Goal: Transaction & Acquisition: Download file/media

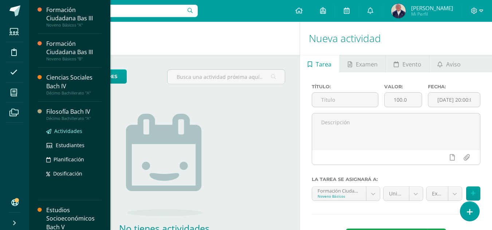
click at [60, 131] on span "Actividades" at bounding box center [68, 131] width 28 height 7
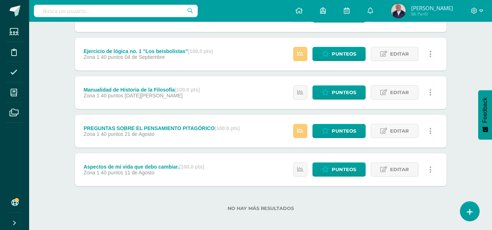
scroll to position [319, 0]
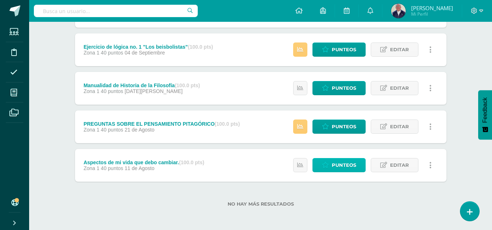
click at [340, 163] on span "Punteos" at bounding box center [344, 165] width 24 height 13
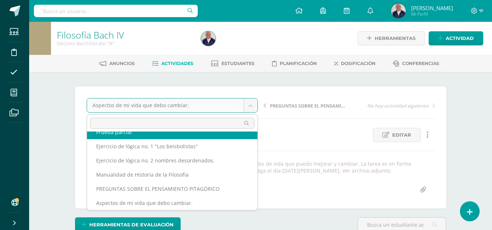
scroll to position [60, 0]
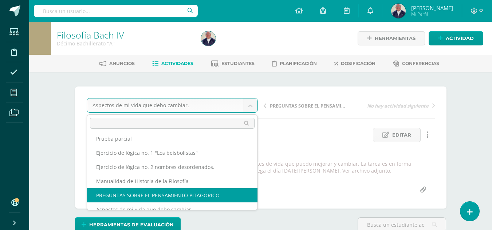
select select "/dashboard/teacher/grade-activity/31648/"
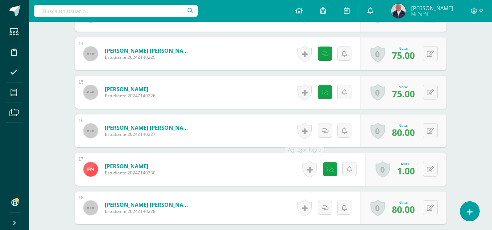
scroll to position [735, 0]
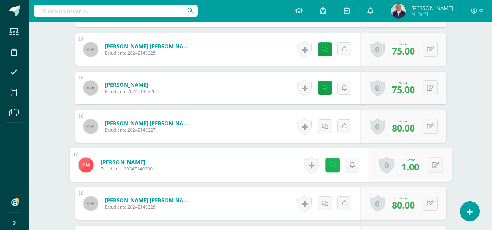
click at [332, 165] on icon at bounding box center [331, 165] width 7 height 6
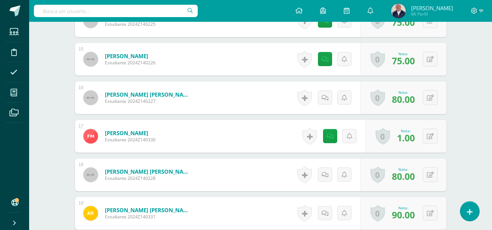
scroll to position [765, 0]
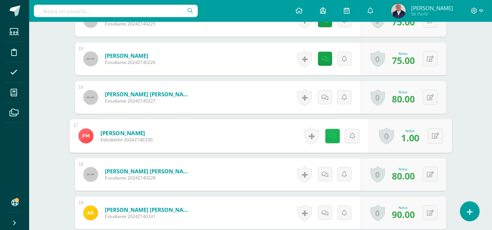
click at [329, 136] on icon at bounding box center [331, 136] width 7 height 6
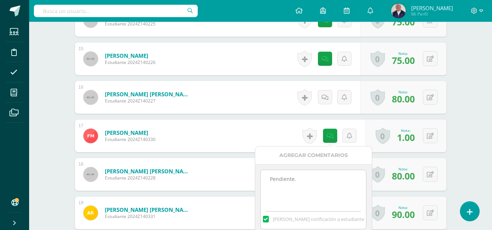
click at [312, 182] on textarea "Pendiente." at bounding box center [313, 188] width 105 height 36
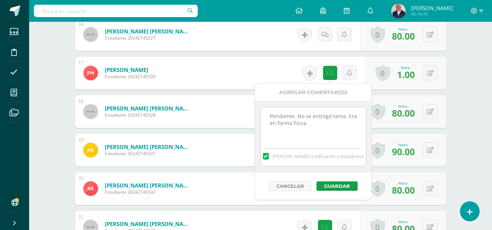
scroll to position [837, 0]
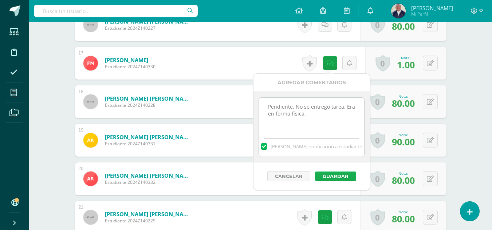
type textarea "Pendiente. No se entregó tarea. Era en forma física."
click at [333, 173] on button "Guardar" at bounding box center [335, 176] width 41 height 9
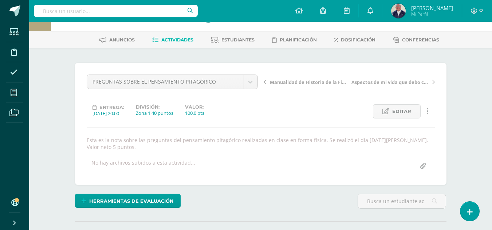
scroll to position [0, 0]
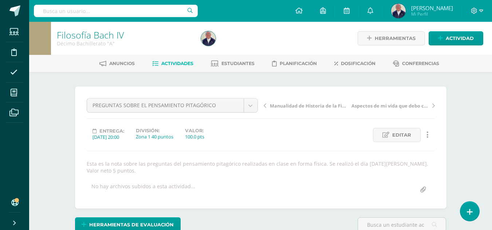
click at [265, 105] on icon at bounding box center [265, 105] width 3 height 5
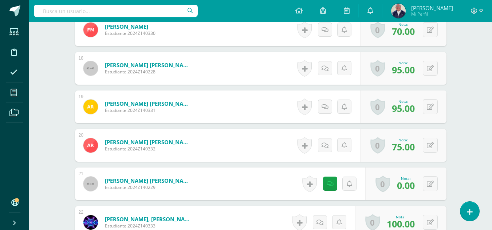
scroll to position [880, 0]
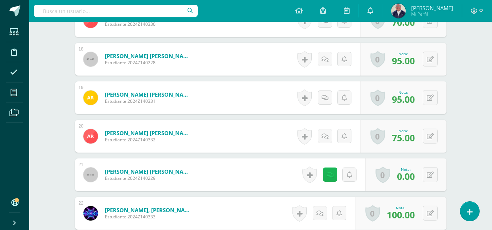
click at [332, 175] on icon at bounding box center [330, 175] width 7 height 6
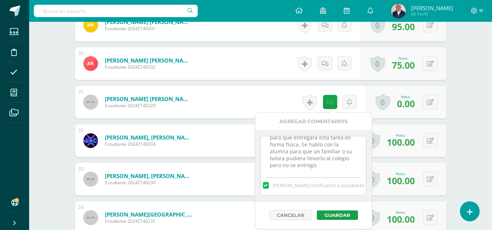
scroll to position [16, 0]
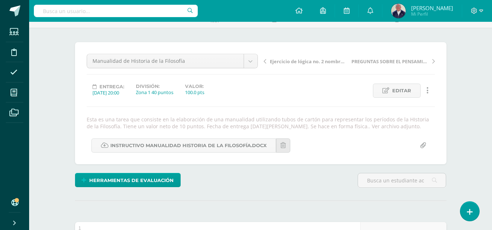
scroll to position [0, 0]
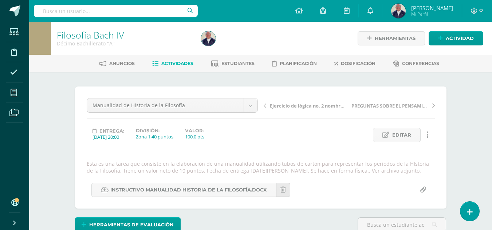
click at [264, 107] on icon at bounding box center [265, 105] width 3 height 5
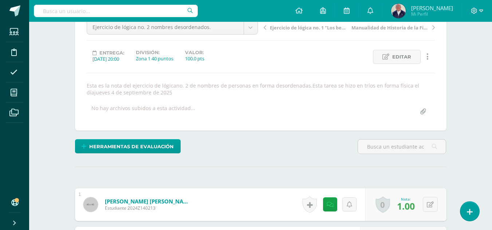
scroll to position [115, 0]
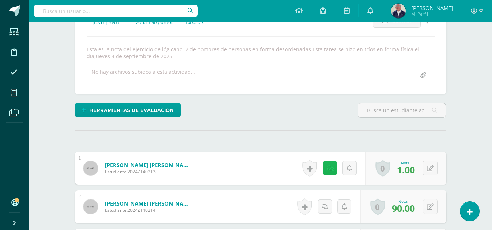
click at [327, 165] on link at bounding box center [330, 168] width 14 height 14
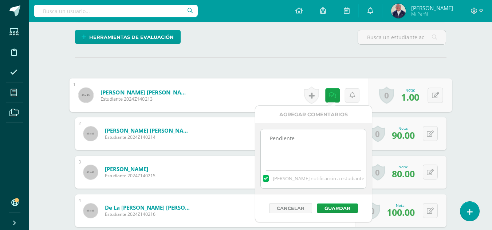
scroll to position [188, 0]
click at [309, 141] on textarea "Pendiente" at bounding box center [313, 147] width 105 height 36
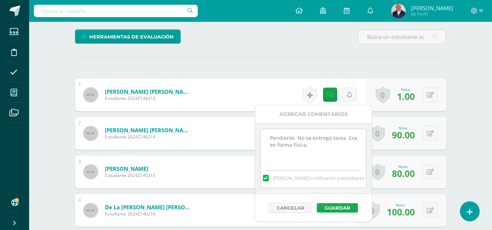
type textarea "Pendiente. No se entregó tarea. Era en forma física."
click at [330, 206] on button "Guardar" at bounding box center [337, 208] width 41 height 9
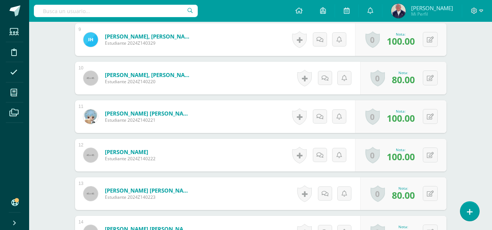
scroll to position [625, 0]
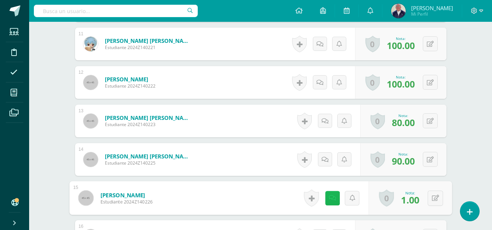
click at [329, 201] on icon at bounding box center [331, 198] width 7 height 6
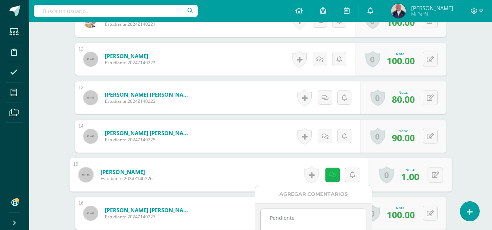
scroll to position [662, 0]
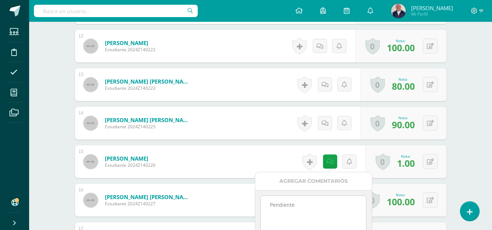
click at [316, 207] on textarea "Pendiente" at bounding box center [313, 214] width 105 height 36
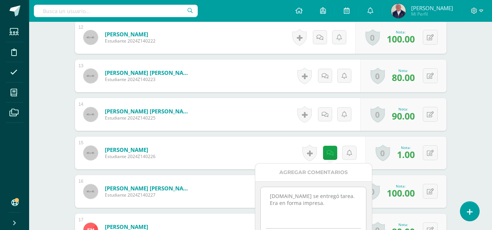
scroll to position [734, 0]
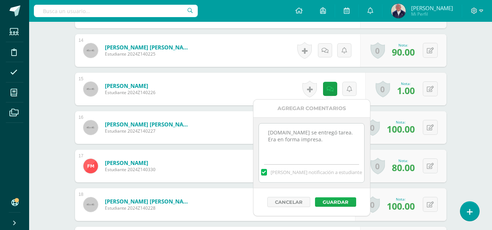
type textarea "Pendiente.No se entregó tarea. Era en forma impresa."
click at [336, 202] on button "Guardar" at bounding box center [335, 202] width 41 height 9
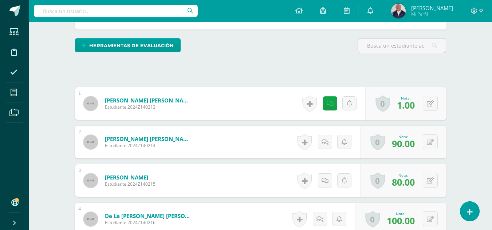
scroll to position [182, 0]
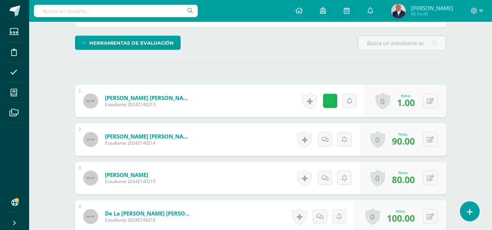
click at [329, 101] on icon at bounding box center [330, 101] width 7 height 6
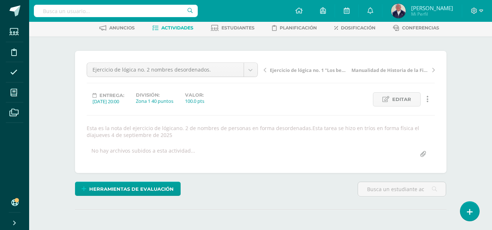
scroll to position [0, 0]
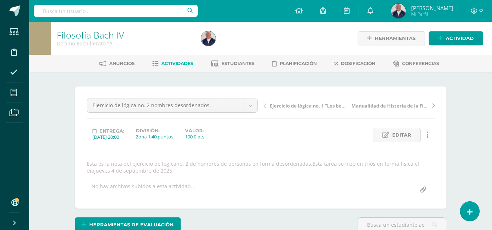
click at [265, 104] on icon at bounding box center [265, 105] width 3 height 5
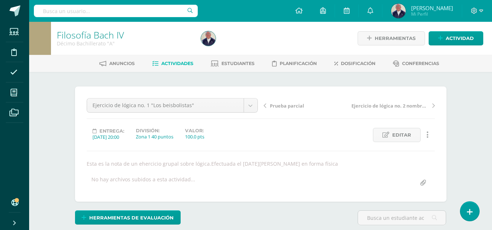
click at [265, 104] on icon at bounding box center [265, 105] width 3 height 5
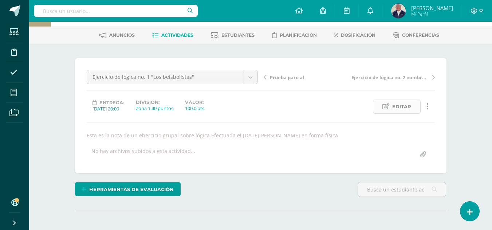
scroll to position [73, 0]
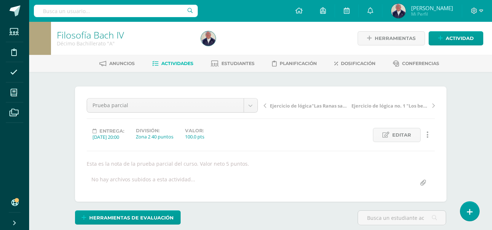
click at [267, 107] on link "Ejercicio de lógica"Las Ranas saltarinas"" at bounding box center [307, 105] width 86 height 7
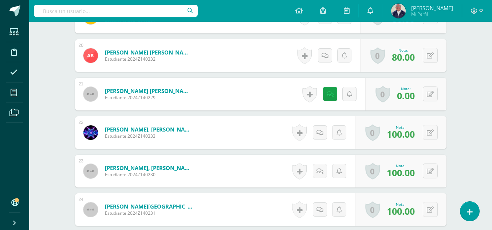
scroll to position [931, 0]
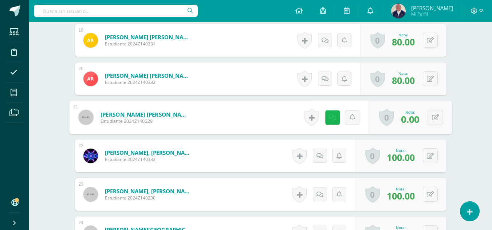
click at [332, 119] on icon at bounding box center [331, 117] width 7 height 6
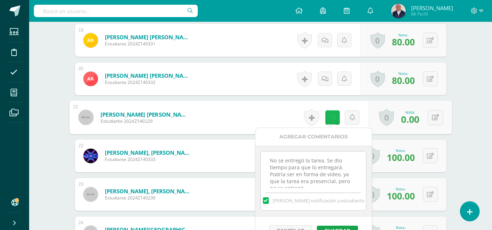
scroll to position [9, 0]
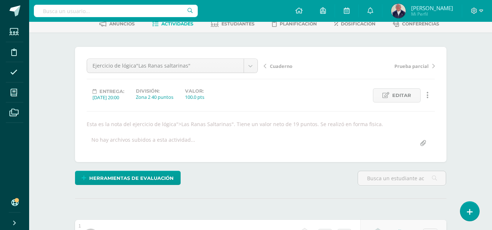
scroll to position [0, 0]
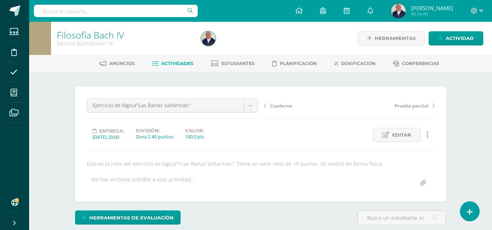
click at [267, 106] on link "Cuaderno" at bounding box center [307, 105] width 86 height 7
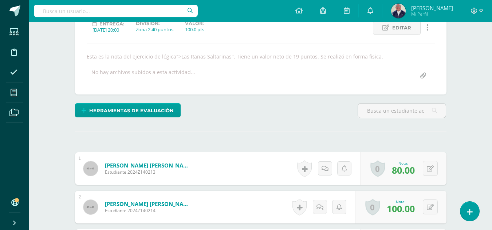
scroll to position [109, 0]
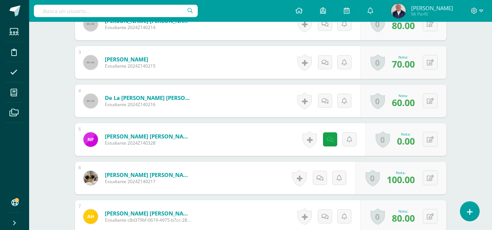
scroll to position [291, 0]
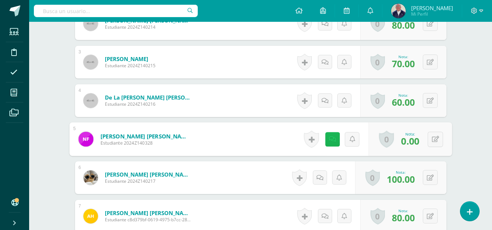
click at [335, 138] on link at bounding box center [332, 139] width 15 height 15
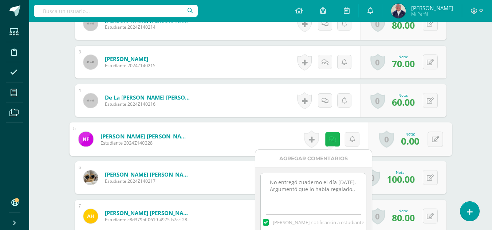
scroll to position [292, 0]
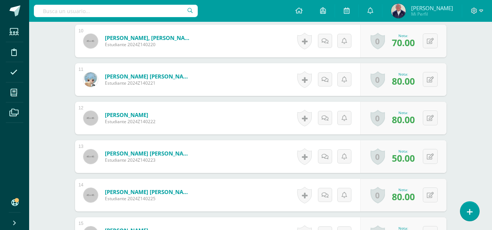
scroll to position [619, 0]
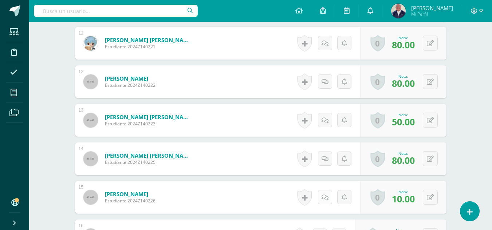
click at [323, 196] on icon at bounding box center [324, 198] width 7 height 6
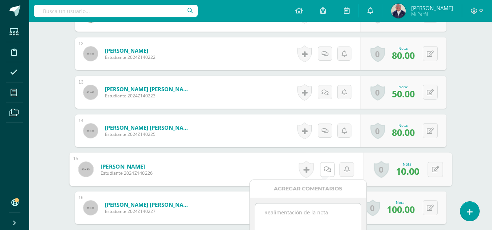
scroll to position [655, 0]
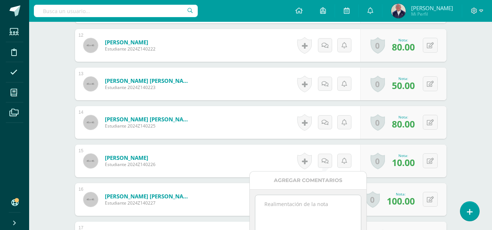
click at [311, 202] on textarea at bounding box center [307, 214] width 105 height 36
type textarea "C"
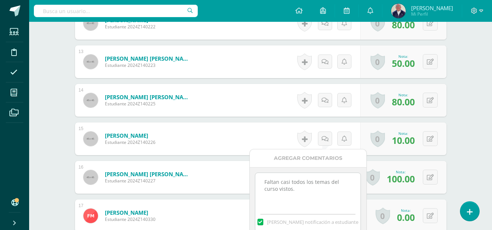
scroll to position [728, 0]
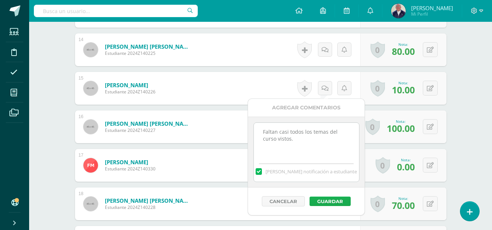
type textarea "Faltan casi todos los temas del curso vistos."
click at [335, 201] on button "Guardar" at bounding box center [329, 201] width 41 height 9
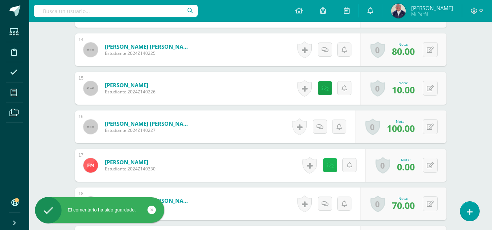
click at [328, 169] on link at bounding box center [330, 165] width 14 height 14
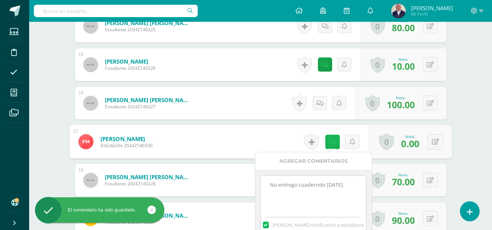
scroll to position [765, 0]
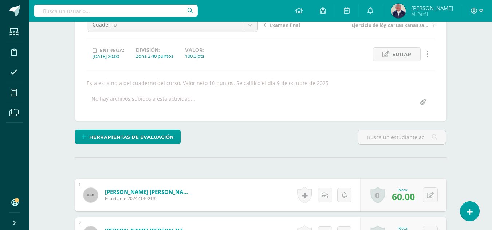
scroll to position [0, 0]
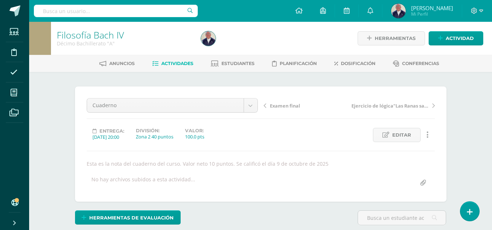
click at [265, 107] on icon at bounding box center [265, 105] width 3 height 5
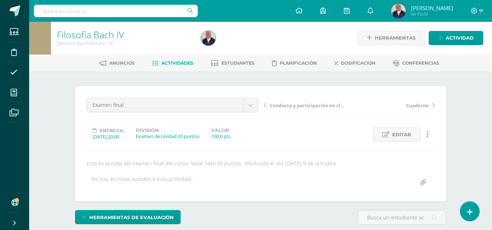
scroll to position [1, 0]
click at [263, 106] on div "Conducta y participación en clase Cuaderno" at bounding box center [349, 108] width 177 height 20
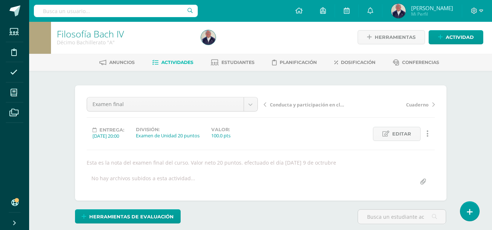
click at [264, 105] on icon at bounding box center [265, 104] width 3 height 5
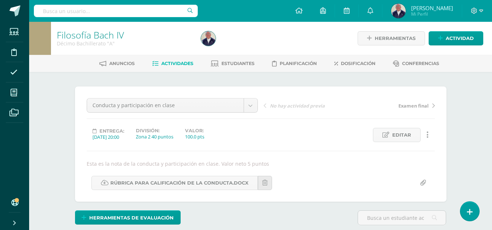
click at [431, 104] on link "Examen final" at bounding box center [392, 105] width 86 height 7
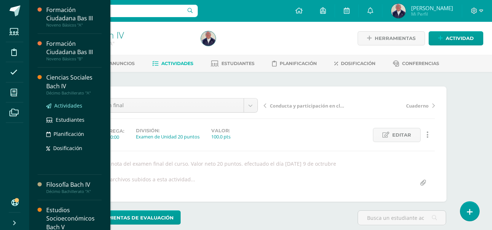
click at [58, 104] on span "Actividades" at bounding box center [68, 105] width 28 height 7
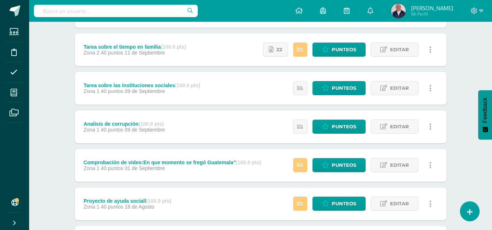
scroll to position [255, 0]
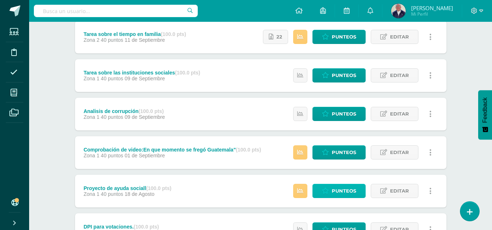
click at [341, 189] on span "Punteos" at bounding box center [344, 191] width 24 height 13
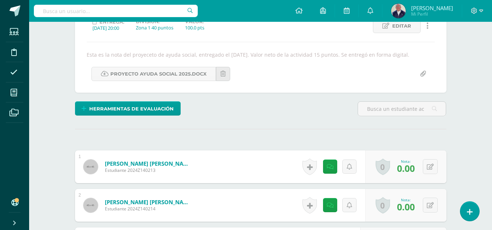
scroll to position [110, 0]
click at [331, 167] on icon at bounding box center [330, 167] width 7 height 6
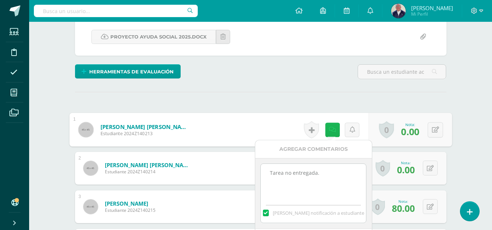
scroll to position [147, 0]
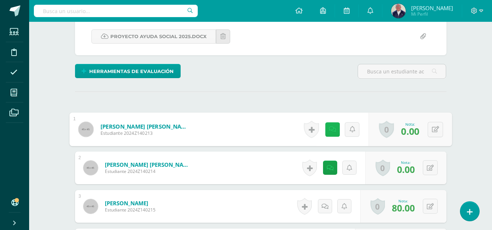
click at [331, 124] on link at bounding box center [332, 129] width 15 height 15
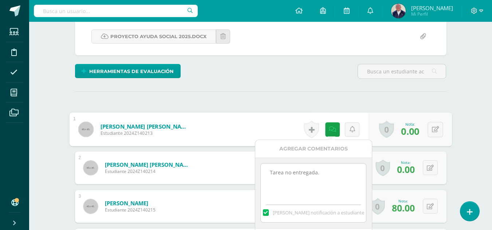
click at [328, 173] on textarea "Tarea no entregada." at bounding box center [313, 182] width 105 height 36
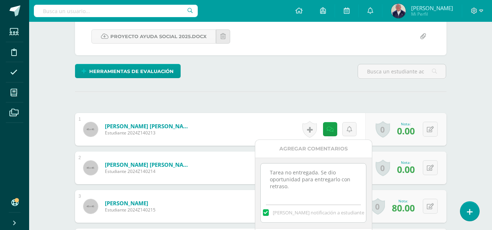
scroll to position [183, 0]
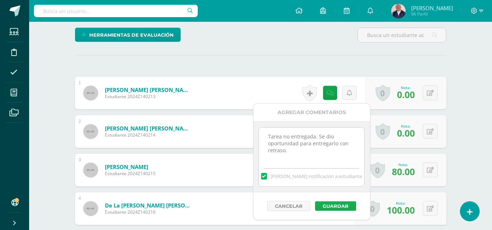
type textarea "Tarea no entregada. Se dio oportunidad para entregarlo con retraso."
click at [327, 205] on button "Guardar" at bounding box center [335, 206] width 41 height 9
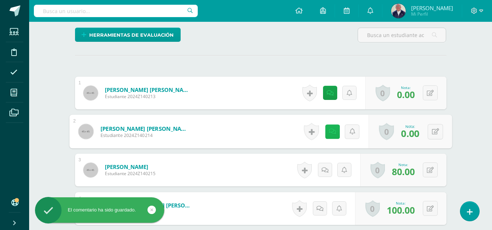
click at [331, 133] on icon at bounding box center [331, 132] width 7 height 6
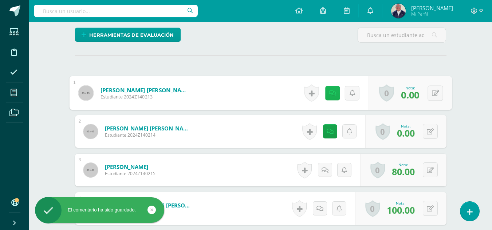
click at [325, 94] on link at bounding box center [332, 93] width 15 height 15
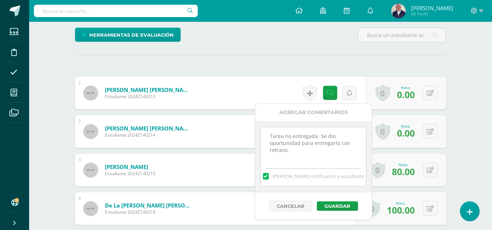
drag, startPoint x: 270, startPoint y: 144, endPoint x: 299, endPoint y: 153, distance: 30.4
click at [299, 153] on textarea "Tarea no entregada." at bounding box center [313, 145] width 105 height 36
click at [332, 205] on button "Guardar" at bounding box center [337, 206] width 41 height 9
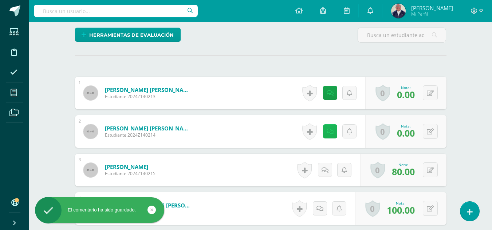
click at [331, 129] on icon at bounding box center [330, 132] width 7 height 6
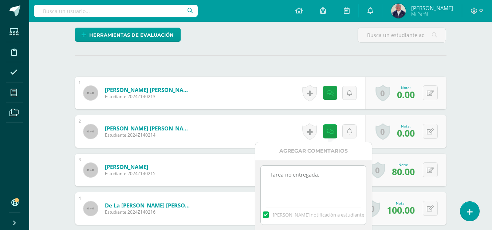
paste textarea "oportunidad para entregarlo con retraso."
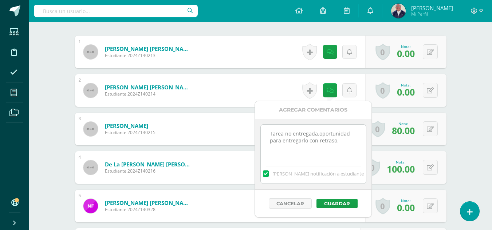
scroll to position [256, 0]
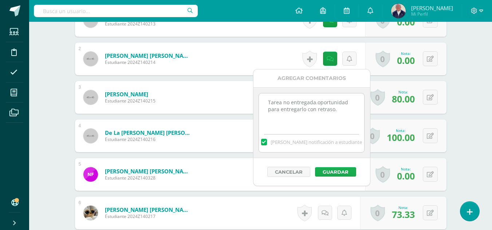
type textarea "Tarea no entregada.oportunidad para entregarlo con retraso."
click at [334, 171] on button "Guardar" at bounding box center [335, 171] width 41 height 9
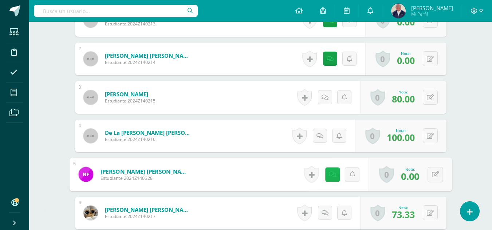
click at [329, 171] on icon at bounding box center [331, 174] width 7 height 6
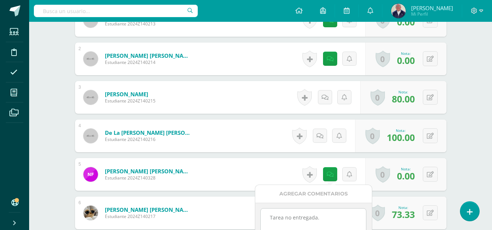
paste textarea "oportunidad para entregarlo con retraso."
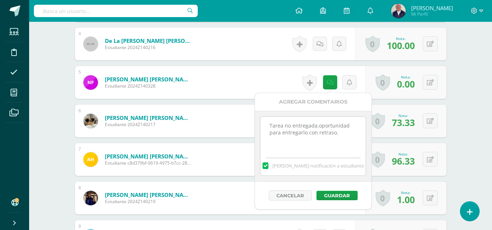
scroll to position [365, 0]
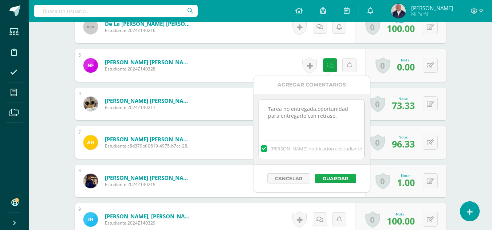
type textarea "Tarea no entregada.oportunidad para entregarlo con retraso."
drag, startPoint x: 341, startPoint y: 177, endPoint x: 355, endPoint y: 141, distance: 38.9
click at [341, 177] on button "Guardar" at bounding box center [335, 178] width 41 height 9
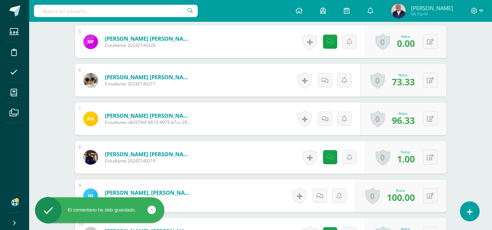
scroll to position [402, 0]
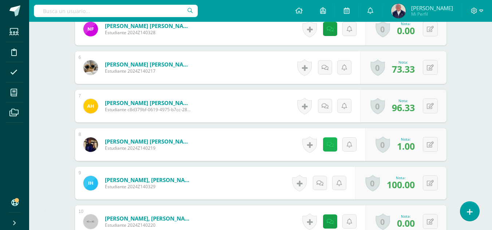
click at [326, 144] on link at bounding box center [330, 145] width 14 height 14
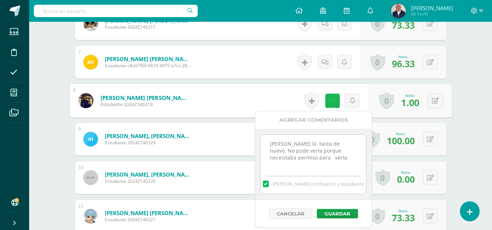
scroll to position [438, 0]
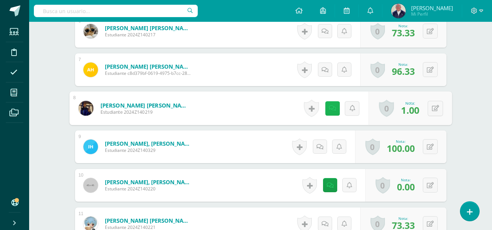
click at [330, 104] on link at bounding box center [332, 108] width 15 height 15
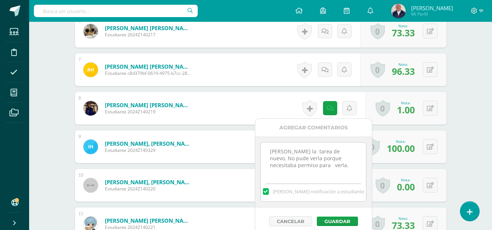
click at [333, 166] on textarea "Rafael, manda la tarea de nuevo, No pude verla porque necesitaba permiso para v…" at bounding box center [313, 161] width 105 height 36
type textarea "Rafael, manda la tarea de nuevo, No pude verla porque necesitaba permiso para v…"
click at [327, 220] on button "Guardar" at bounding box center [337, 221] width 41 height 9
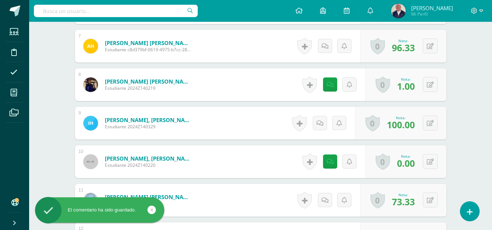
scroll to position [474, 0]
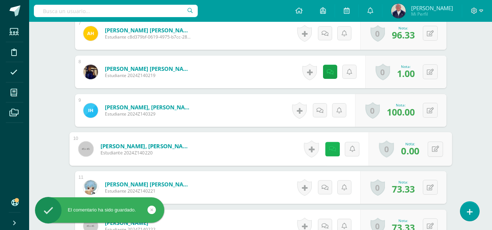
click at [328, 147] on icon at bounding box center [331, 149] width 7 height 6
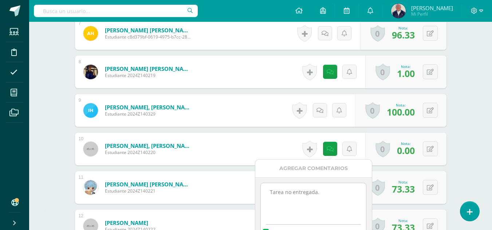
click at [327, 194] on textarea "Tarea no entregada." at bounding box center [313, 202] width 105 height 36
paste textarea "oportunidad para entregarlo con retraso."
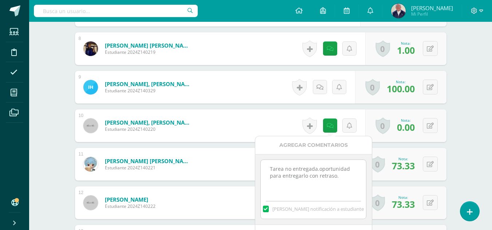
scroll to position [511, 0]
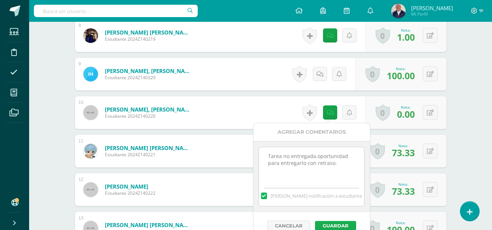
type textarea "Tarea no entregada.oportunidad para entregarlo con retraso."
drag, startPoint x: 331, startPoint y: 225, endPoint x: 346, endPoint y: 195, distance: 33.7
click at [331, 225] on button "Guardar" at bounding box center [335, 225] width 41 height 9
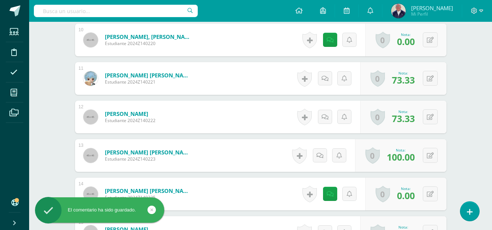
scroll to position [620, 0]
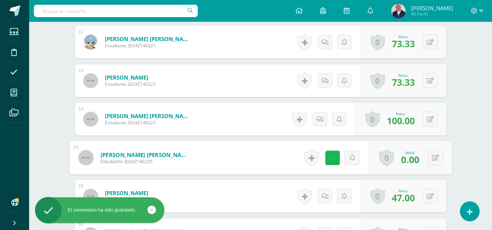
click at [326, 158] on link at bounding box center [332, 158] width 15 height 15
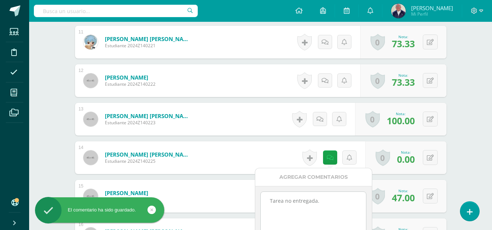
click at [320, 203] on textarea "Tarea no entregada." at bounding box center [313, 210] width 105 height 36
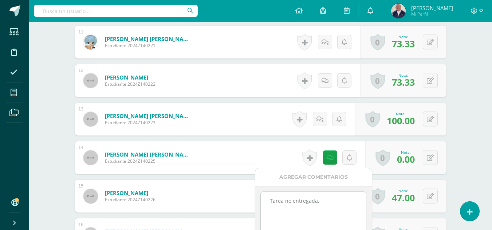
paste textarea "oportunidad para entregarlo con retraso."
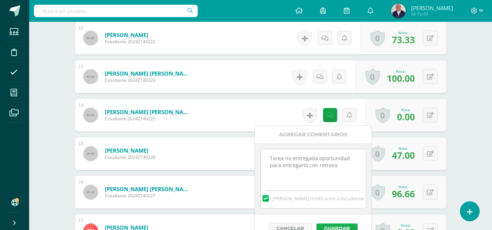
scroll to position [693, 0]
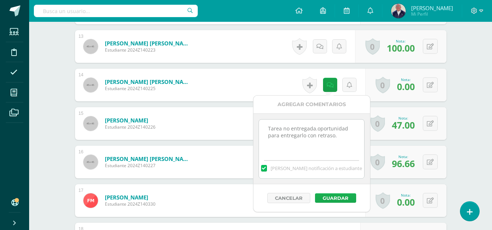
type textarea "Tarea no entregada.oportunidad para entregarlo con retraso."
click at [338, 197] on button "Guardar" at bounding box center [335, 198] width 41 height 9
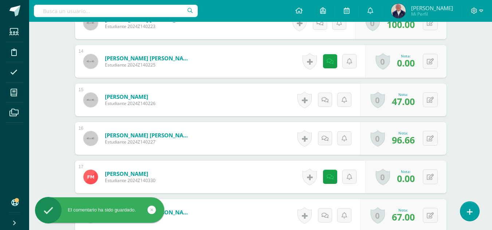
scroll to position [729, 0]
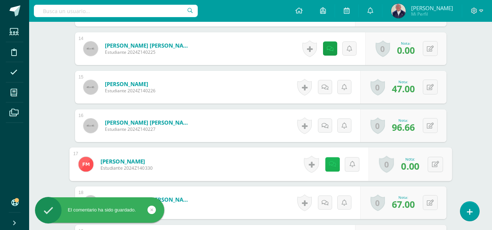
click at [331, 165] on icon at bounding box center [331, 164] width 7 height 6
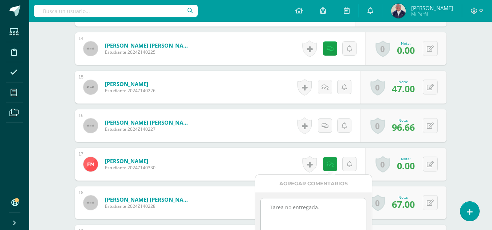
paste textarea "oportunidad para entregarlo con retraso."
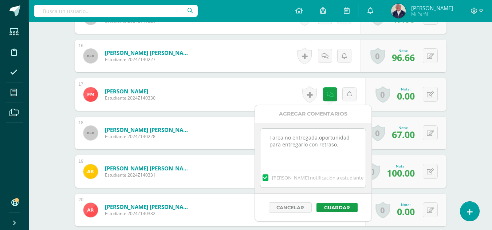
scroll to position [802, 0]
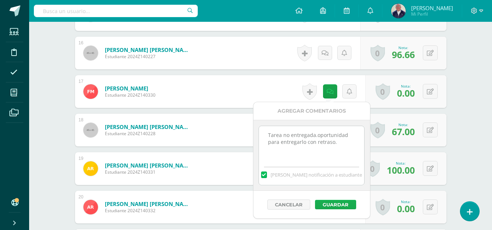
type textarea "Tarea no entregada.oportunidad para entregarlo con retraso."
click at [346, 205] on button "Guardar" at bounding box center [335, 204] width 41 height 9
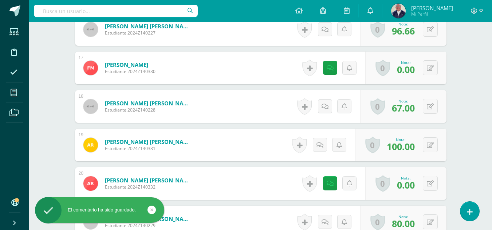
scroll to position [839, 0]
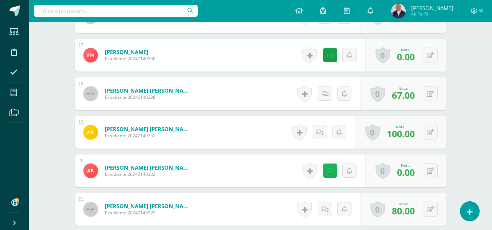
click at [328, 170] on link at bounding box center [330, 171] width 14 height 14
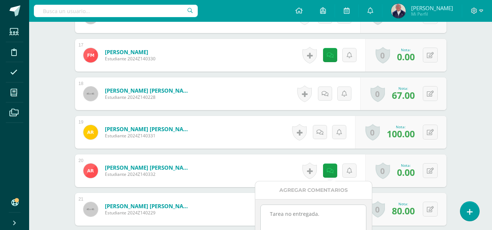
paste textarea "oportunidad para entregarlo con retraso."
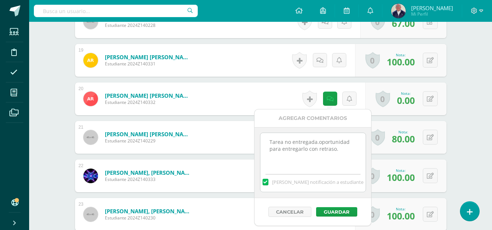
scroll to position [911, 0]
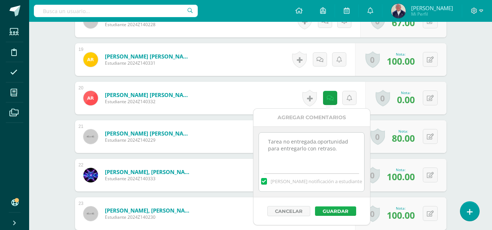
type textarea "Tarea no entregada.oportunidad para entregarlo con retraso."
click at [344, 211] on button "Guardar" at bounding box center [335, 211] width 41 height 9
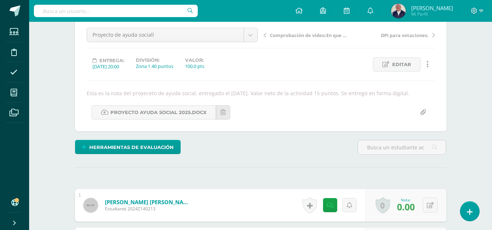
scroll to position [0, 0]
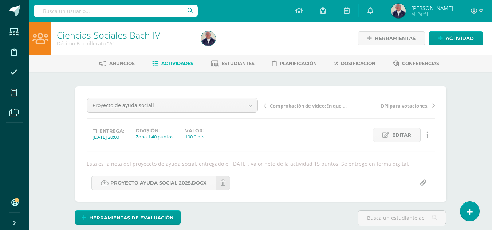
click at [431, 107] on link "DPI para votaciones." at bounding box center [392, 105] width 86 height 7
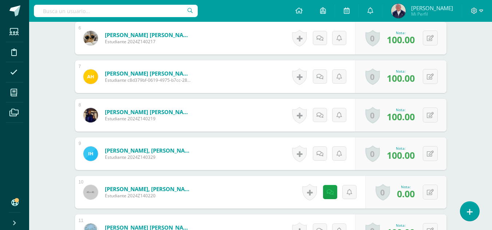
scroll to position [479, 0]
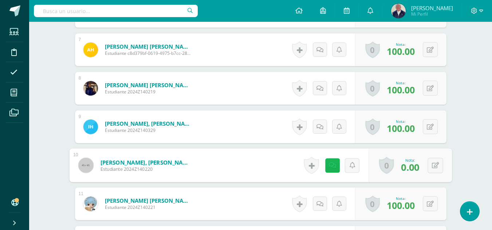
click at [328, 166] on link at bounding box center [332, 165] width 15 height 15
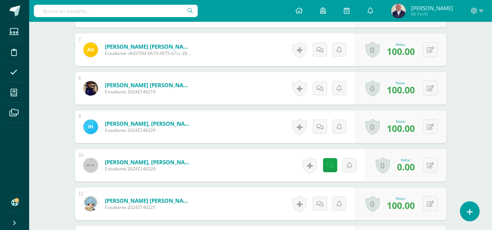
click at [482, 130] on div "Ciencias Sociales Bach IV Décimo Bachillerato "A" Herramientas Detalle de asist…" at bounding box center [260, 232] width 463 height 1378
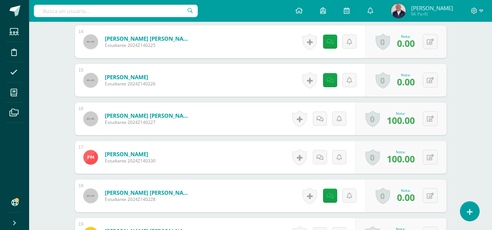
scroll to position [770, 0]
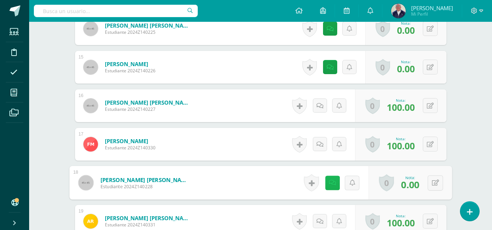
click at [325, 185] on link at bounding box center [332, 183] width 15 height 15
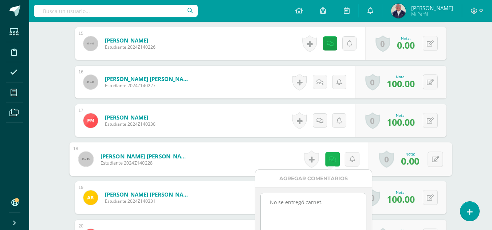
scroll to position [806, 0]
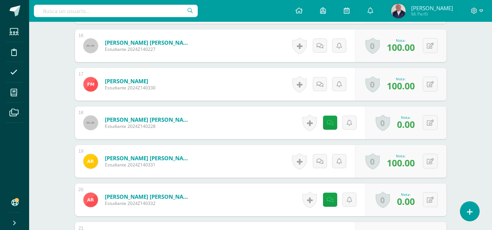
scroll to position [843, 0]
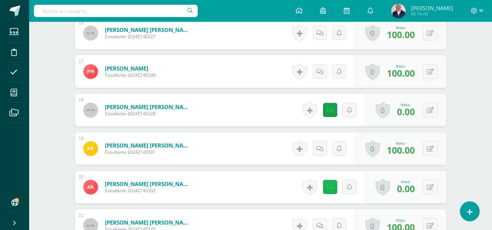
click at [328, 187] on link at bounding box center [330, 187] width 14 height 14
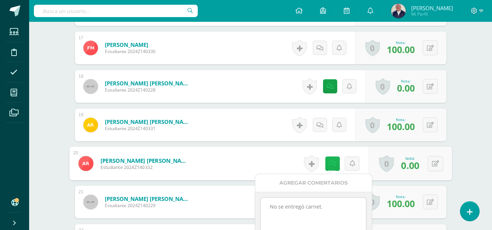
scroll to position [916, 0]
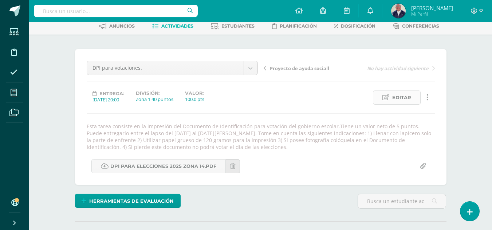
scroll to position [0, 0]
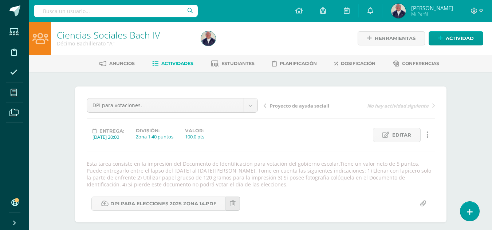
click at [264, 106] on icon at bounding box center [265, 105] width 3 height 5
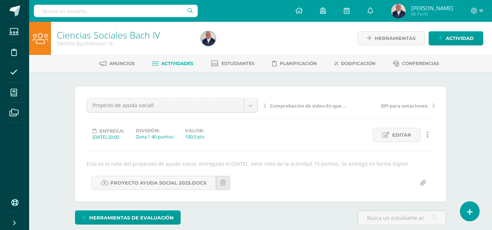
drag, startPoint x: 0, startPoint y: 0, endPoint x: 264, endPoint y: 106, distance: 284.0
click at [264, 106] on icon at bounding box center [265, 105] width 3 height 5
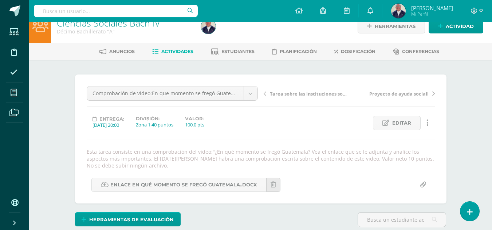
click at [265, 93] on icon at bounding box center [265, 93] width 3 height 5
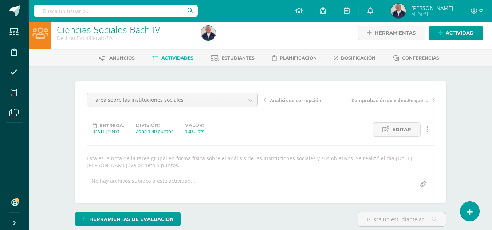
scroll to position [6, 0]
click at [264, 98] on icon at bounding box center [265, 100] width 3 height 5
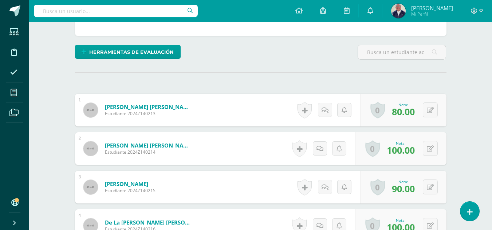
scroll to position [58, 0]
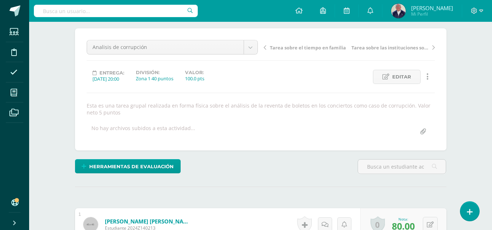
drag, startPoint x: 286, startPoint y: 104, endPoint x: 286, endPoint y: 99, distance: 5.1
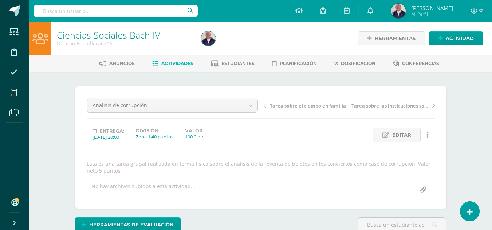
click at [431, 106] on link "Tarea sobre las instituciones sociales" at bounding box center [392, 105] width 86 height 7
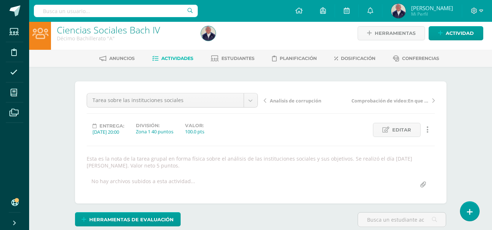
scroll to position [5, 0]
click at [434, 96] on link "Comprobación de video:En que momento se fregó Guatemala"" at bounding box center [392, 99] width 86 height 7
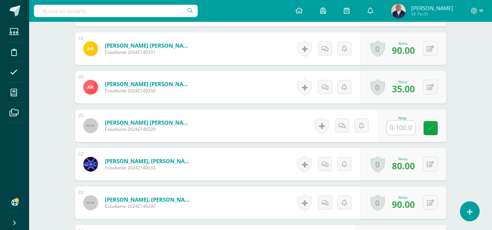
scroll to position [923, 0]
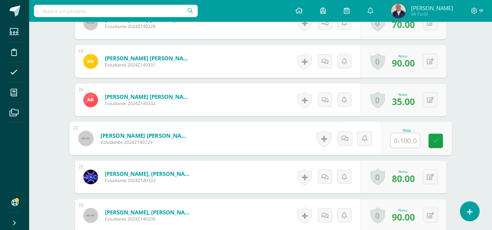
click at [402, 141] on input "text" at bounding box center [404, 141] width 29 height 15
type input "80"
click at [438, 139] on icon at bounding box center [435, 141] width 7 height 6
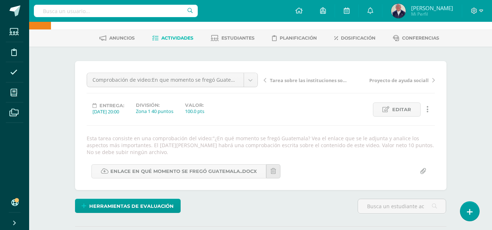
scroll to position [0, 0]
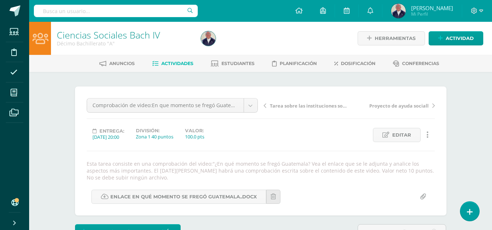
click at [264, 106] on icon at bounding box center [265, 105] width 3 height 5
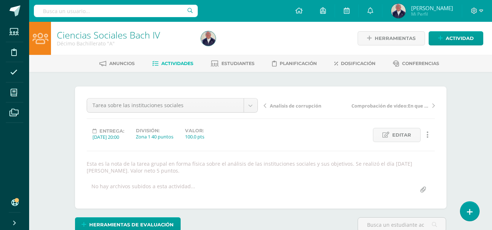
click at [265, 105] on icon at bounding box center [265, 105] width 3 height 5
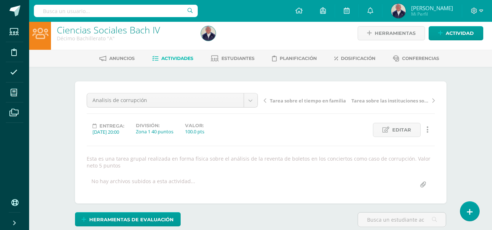
click at [178, 59] on span "Actividades" at bounding box center [177, 58] width 32 height 5
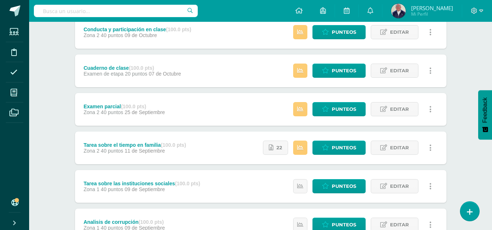
scroll to position [146, 0]
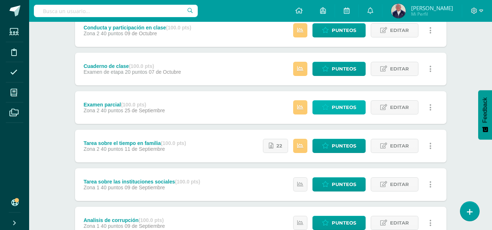
click at [335, 106] on span "Punteos" at bounding box center [344, 107] width 24 height 13
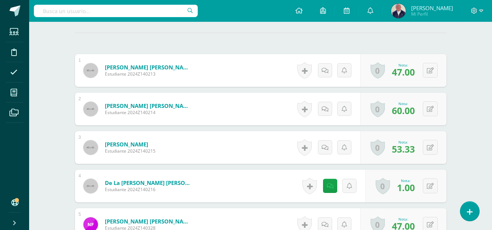
scroll to position [218, 0]
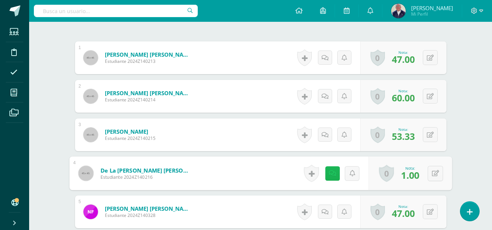
click at [328, 170] on link at bounding box center [332, 173] width 15 height 15
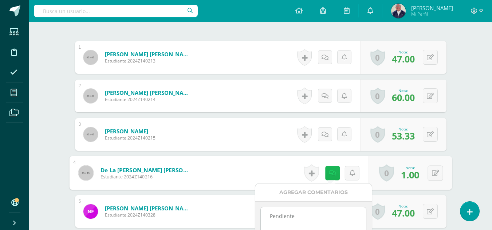
scroll to position [219, 0]
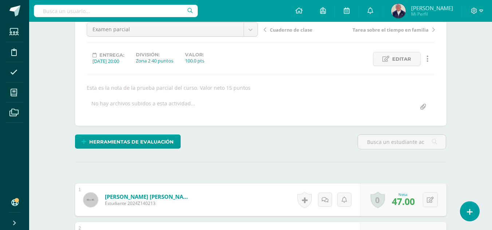
scroll to position [0, 0]
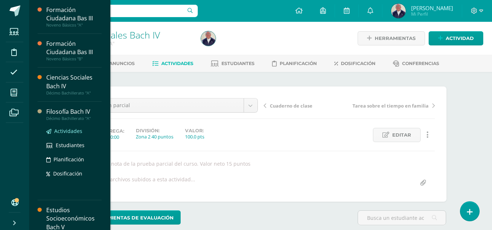
click at [64, 131] on span "Actividades" at bounding box center [68, 131] width 28 height 7
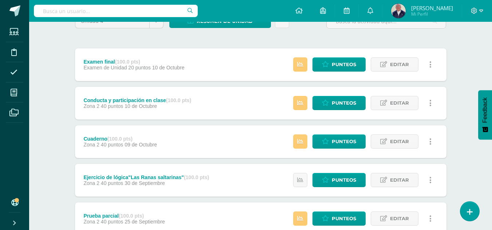
scroll to position [109, 0]
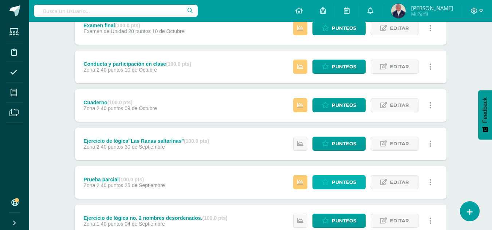
click at [335, 180] on span "Punteos" at bounding box center [344, 182] width 24 height 13
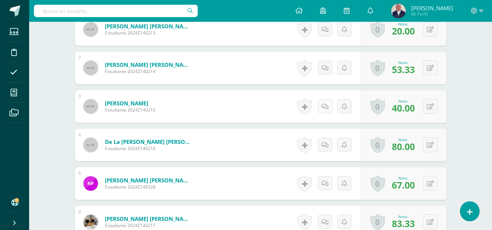
scroll to position [234, 0]
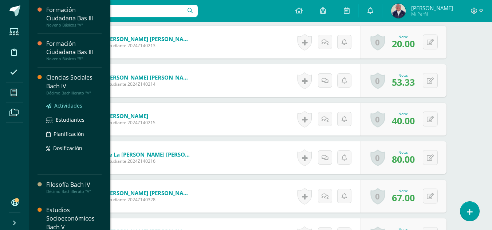
click at [66, 106] on span "Actividades" at bounding box center [68, 105] width 28 height 7
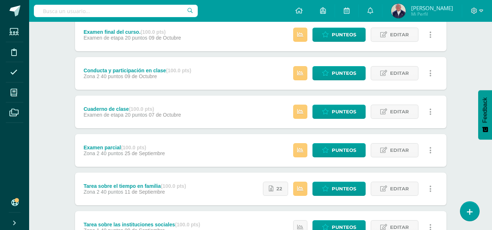
scroll to position [109, 0]
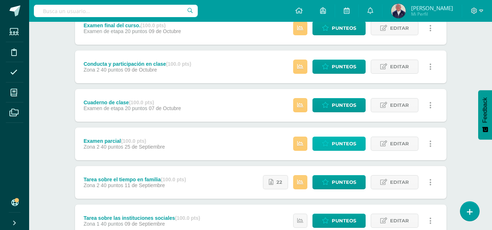
click at [337, 142] on span "Punteos" at bounding box center [344, 143] width 24 height 13
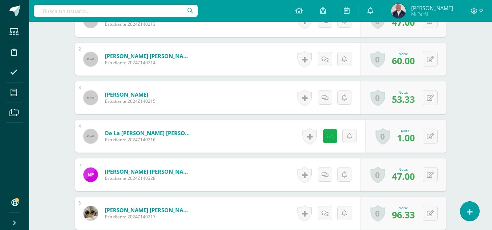
scroll to position [256, 0]
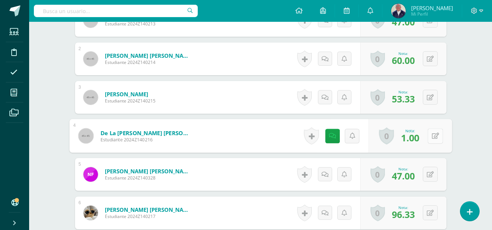
click at [429, 134] on button at bounding box center [434, 136] width 15 height 15
type input "0"
click at [414, 137] on icon at bounding box center [416, 138] width 7 height 6
click at [326, 134] on link at bounding box center [332, 136] width 15 height 15
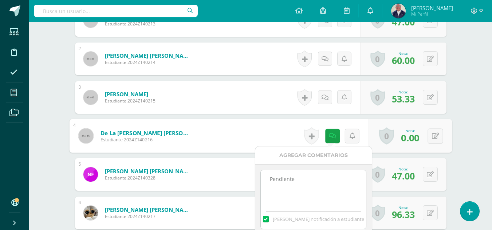
click at [309, 179] on textarea "Pendiente" at bounding box center [313, 188] width 105 height 36
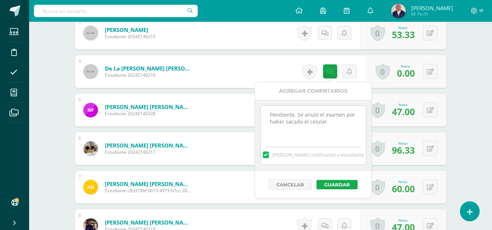
scroll to position [329, 0]
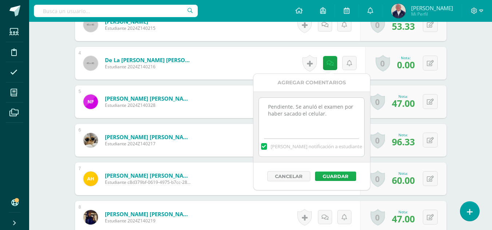
type textarea "Pendiente. Se anuló el examen por haber sacado el celular."
click at [331, 176] on button "Guardar" at bounding box center [335, 176] width 41 height 9
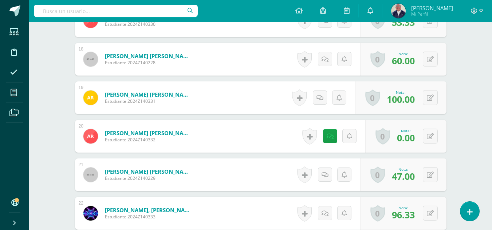
scroll to position [875, 0]
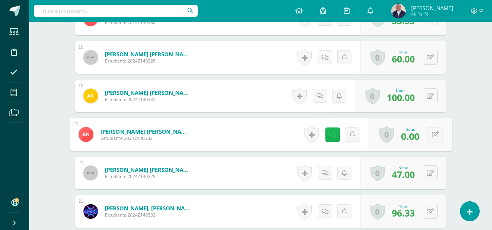
click at [327, 133] on link at bounding box center [332, 134] width 15 height 15
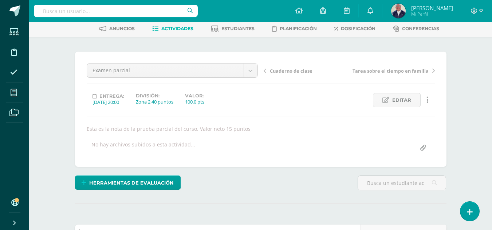
scroll to position [0, 0]
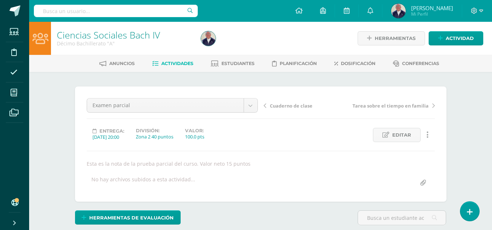
click at [263, 106] on div "Cuaderno de clase Tarea sobre el tiempo en familia" at bounding box center [349, 108] width 177 height 20
click at [264, 104] on icon at bounding box center [265, 105] width 3 height 5
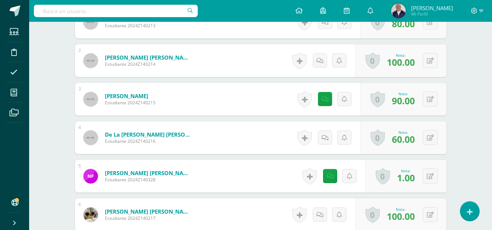
scroll to position [255, 0]
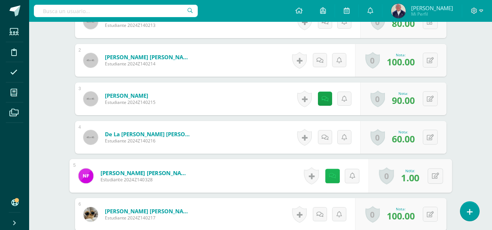
click at [331, 175] on icon at bounding box center [331, 176] width 7 height 6
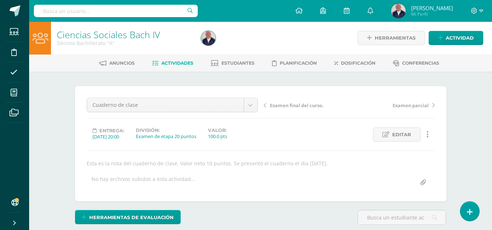
scroll to position [0, 0]
click at [435, 106] on div "Examen final del curso. Examen parcial" at bounding box center [349, 108] width 177 height 20
click at [182, 61] on span "Actividades" at bounding box center [177, 63] width 32 height 5
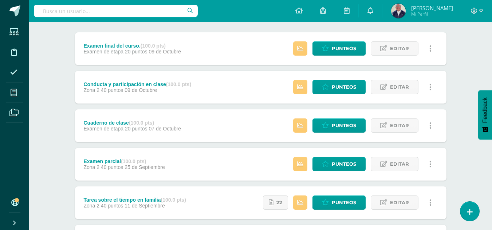
scroll to position [146, 0]
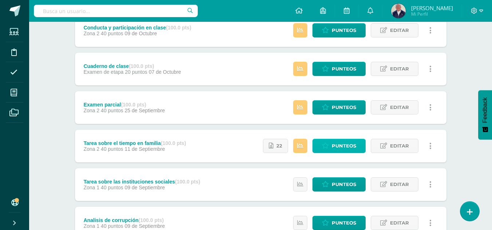
click at [339, 145] on span "Punteos" at bounding box center [344, 145] width 24 height 13
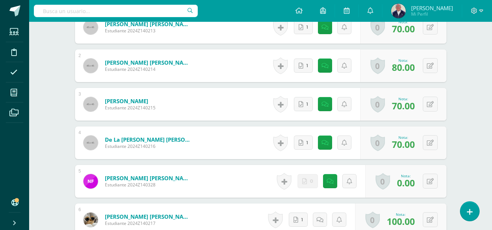
scroll to position [260, 0]
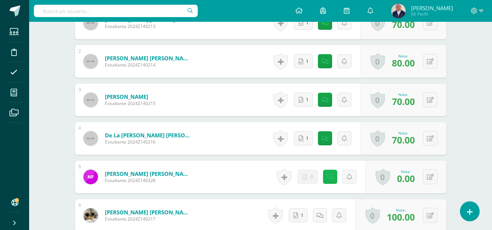
click at [329, 175] on icon at bounding box center [330, 177] width 7 height 6
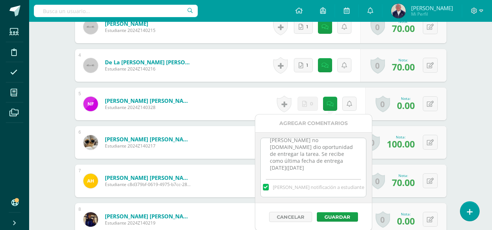
scroll to position [9, 0]
click at [330, 167] on textarea "[PERSON_NAME] no [DOMAIN_NAME] dio oportunidad de entregar la tarea. Se recibe …" at bounding box center [313, 156] width 105 height 36
type textarea "Tarea no entregada.Se dio oportunidad de entregar la tarea. Se recibe como últi…"
click at [339, 217] on button "Guardar" at bounding box center [337, 217] width 41 height 9
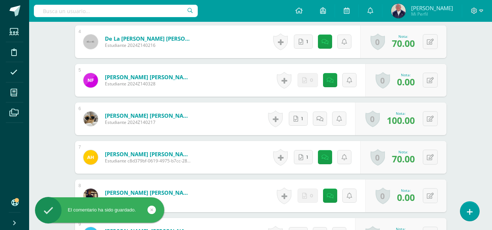
scroll to position [370, 0]
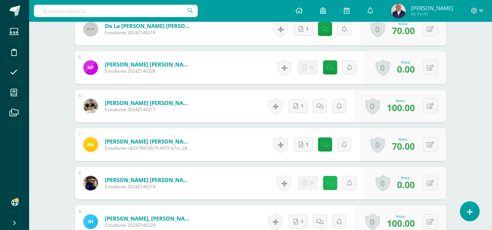
click at [330, 179] on link at bounding box center [330, 183] width 14 height 14
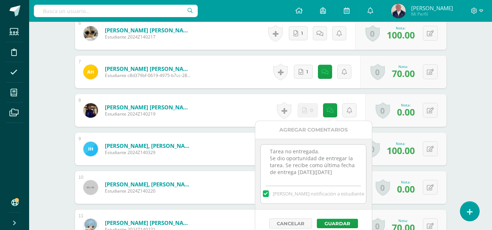
scroll to position [9, 0]
click at [336, 176] on textarea "Tarea no entregada. Se dio oportunidad de entregar la tarea. Se recibe como últ…" at bounding box center [313, 163] width 105 height 36
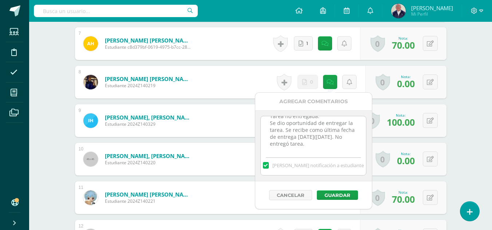
scroll to position [479, 0]
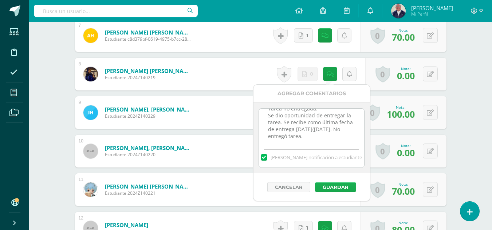
type textarea "Tarea no entregada. Se dio oportunidad de entregar la tarea. Se recibe como últ…"
click at [335, 185] on button "Guardar" at bounding box center [335, 187] width 41 height 9
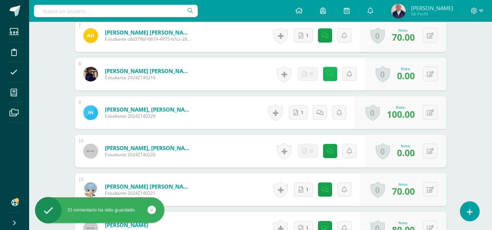
click at [329, 71] on icon at bounding box center [330, 74] width 7 height 6
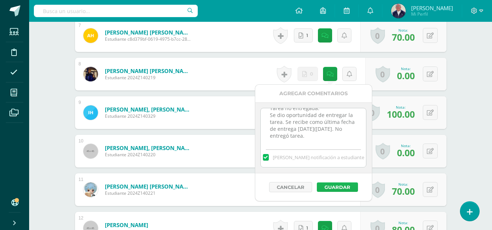
click at [337, 185] on button "Guardar" at bounding box center [337, 187] width 41 height 9
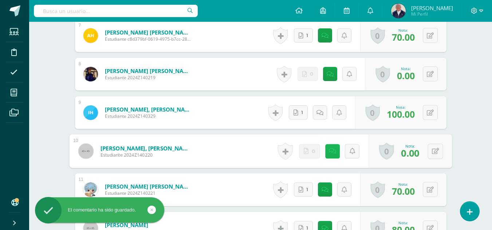
click at [331, 152] on icon at bounding box center [331, 151] width 7 height 6
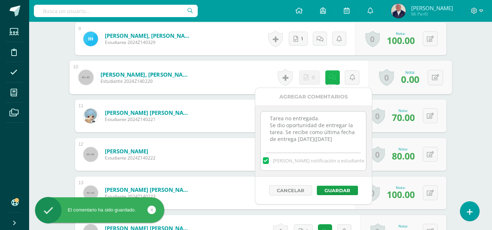
scroll to position [588, 0]
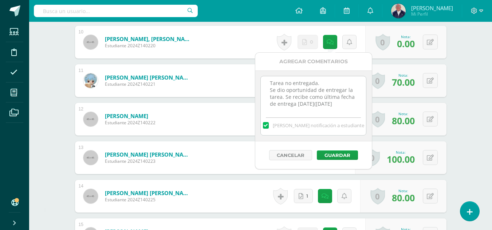
click at [334, 104] on textarea "Tarea no entregada. Se dio oportunidad de entregar la tarea. Se recibe como últ…" at bounding box center [313, 94] width 105 height 36
type textarea "Tarea no entregada. Se dio oportunidad de entregar la tarea. Se recibe como últ…"
click at [341, 155] on button "Guardar" at bounding box center [337, 155] width 41 height 9
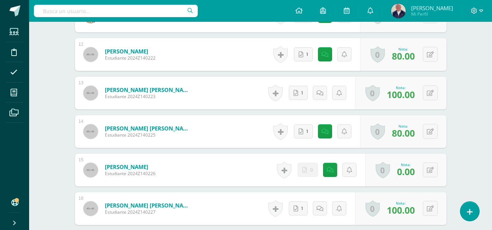
scroll to position [661, 0]
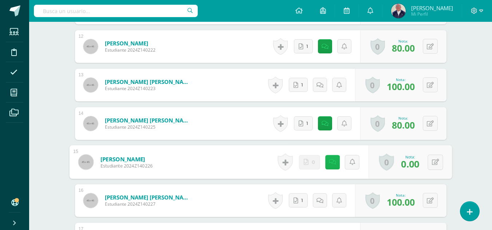
click at [332, 161] on icon at bounding box center [331, 162] width 7 height 6
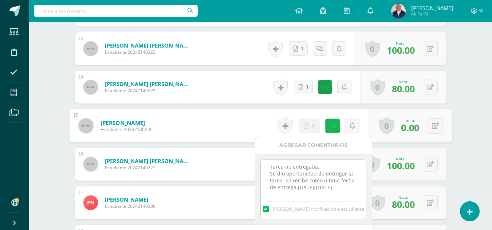
scroll to position [9, 0]
click at [332, 191] on textarea "Tarea no entregada. Se dio oportunidad de entregar la tarea. Se recibe como últ…" at bounding box center [313, 178] width 105 height 36
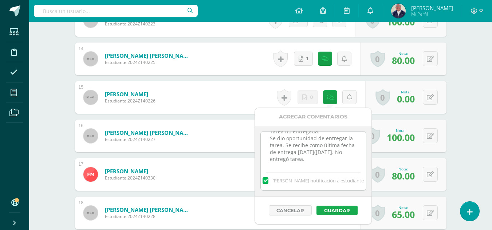
scroll to position [734, 0]
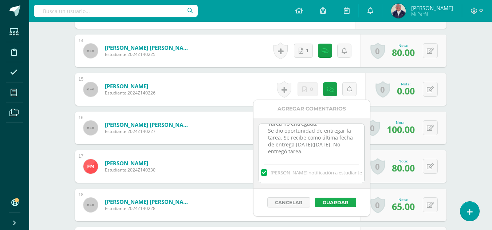
type textarea "Tarea no entregada. Se dio oportunidad de entregar la tarea. Se recibe como últ…"
click at [328, 200] on button "Guardar" at bounding box center [335, 202] width 41 height 9
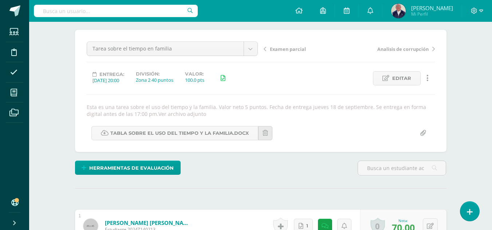
scroll to position [0, 0]
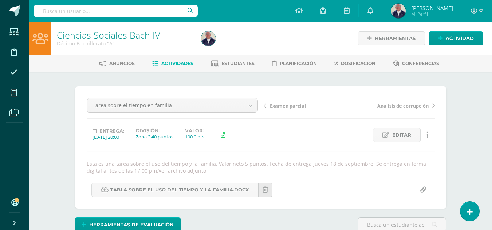
click at [184, 63] on span "Actividades" at bounding box center [177, 63] width 32 height 5
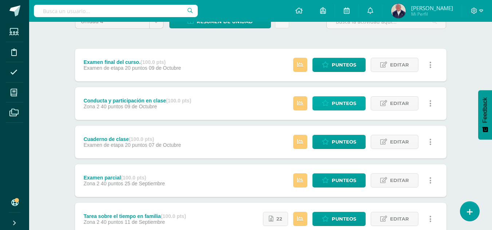
scroll to position [73, 0]
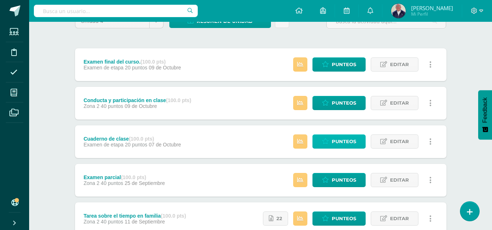
click at [336, 139] on span "Punteos" at bounding box center [344, 141] width 24 height 13
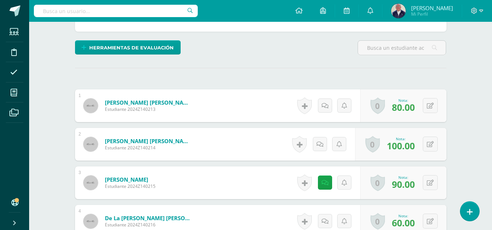
scroll to position [183, 0]
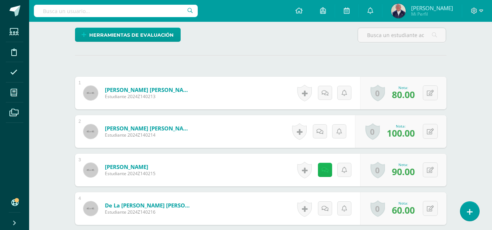
click at [323, 171] on icon at bounding box center [324, 170] width 7 height 6
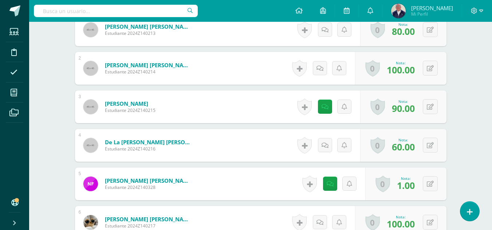
scroll to position [256, 0]
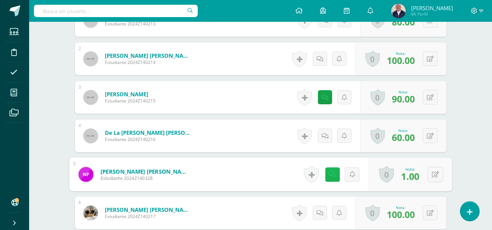
click at [331, 174] on icon at bounding box center [331, 174] width 7 height 6
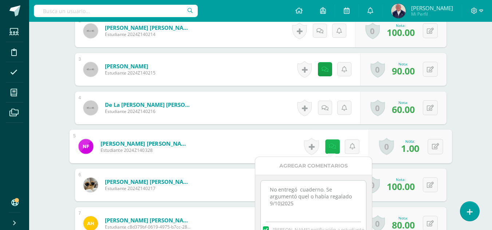
scroll to position [292, 0]
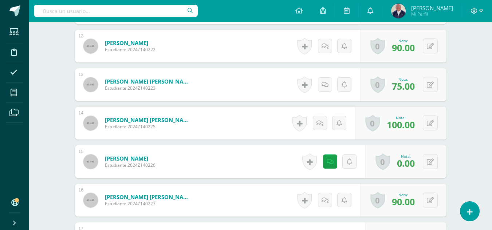
scroll to position [656, 0]
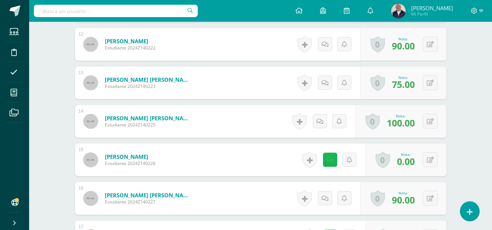
click at [331, 160] on icon at bounding box center [330, 160] width 7 height 6
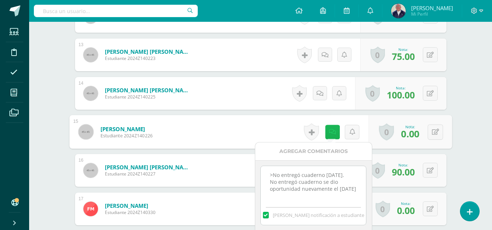
scroll to position [693, 0]
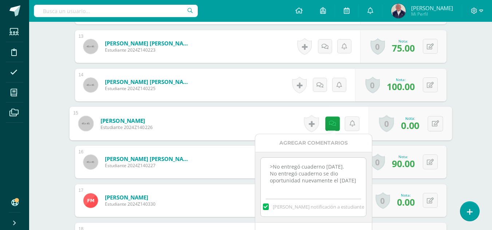
click at [308, 190] on textarea ">No entregó cuaderno 7/10/2025. No entregó cuaderno se dio oportunidad nuevamen…" at bounding box center [313, 176] width 105 height 36
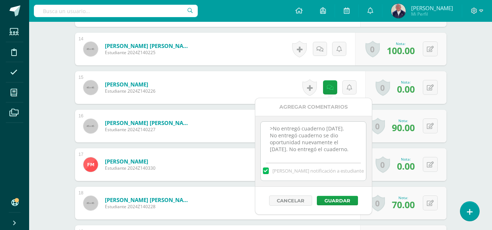
scroll to position [729, 0]
type textarea ">No entregó cuaderno 7/10/2025. No entregó cuaderno se dio oportunidad nuevamen…"
click at [333, 200] on button "Guardar" at bounding box center [335, 200] width 41 height 9
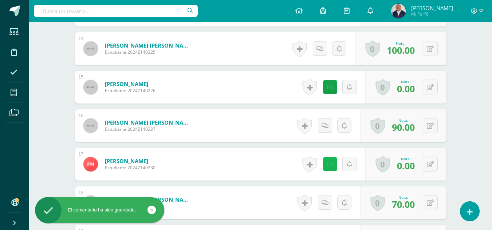
click at [329, 163] on icon at bounding box center [330, 165] width 7 height 6
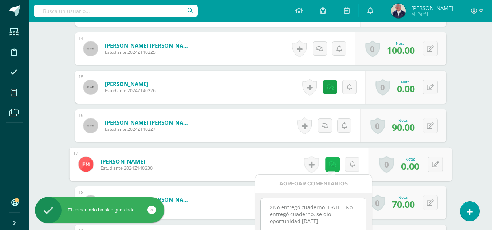
scroll to position [766, 0]
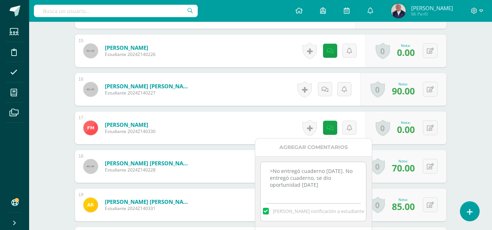
click at [330, 189] on textarea ">No entregó cuaderno 7/10/2025. No entregó cuaderno, se dio oportunidad 9/10/20…" at bounding box center [313, 180] width 105 height 36
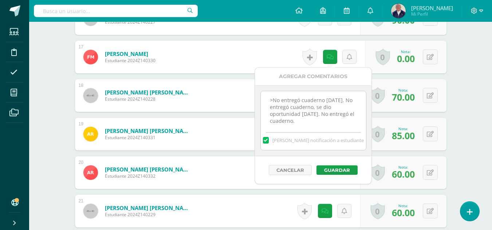
scroll to position [839, 0]
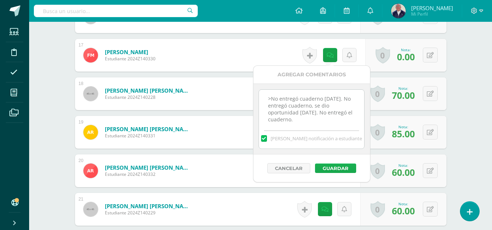
type textarea ">No entregó cuaderno 7/10/2025. No entregó cuaderno, se dio oportunidad 9/10/20…"
click at [333, 168] on button "Guardar" at bounding box center [335, 168] width 41 height 9
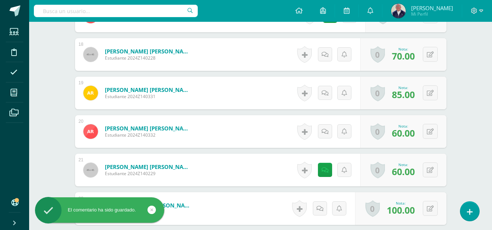
scroll to position [911, 0]
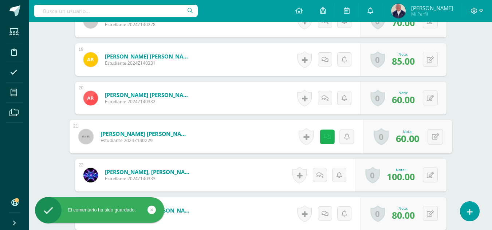
click at [323, 136] on icon at bounding box center [326, 137] width 7 height 6
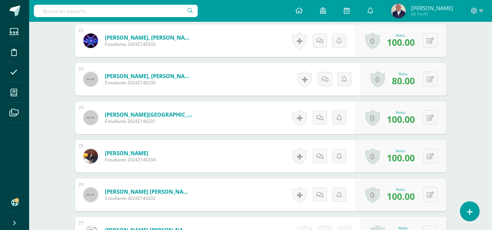
scroll to position [967, 0]
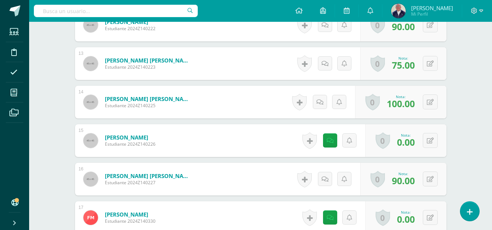
drag, startPoint x: 348, startPoint y: 76, endPoint x: 328, endPoint y: 68, distance: 22.0
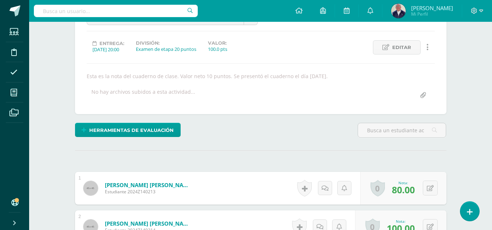
scroll to position [0, 0]
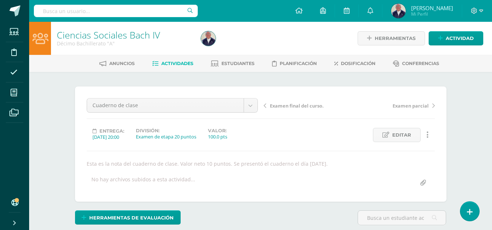
click at [174, 61] on span "Actividades" at bounding box center [177, 63] width 32 height 5
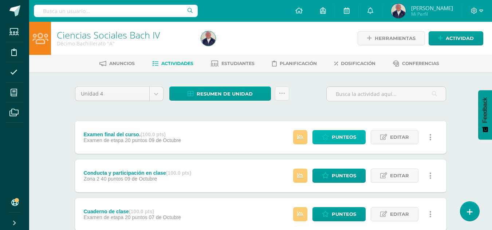
click at [347, 139] on span "Punteos" at bounding box center [344, 137] width 24 height 13
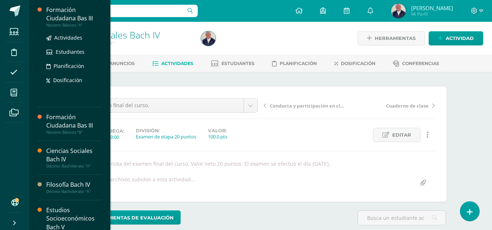
click at [63, 26] on div "Noveno Básicos "A"" at bounding box center [73, 25] width 55 height 5
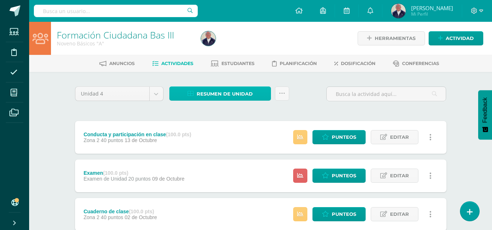
click at [239, 93] on span "Resumen de unidad" at bounding box center [225, 93] width 56 height 13
drag, startPoint x: 50, startPoint y: 131, endPoint x: 149, endPoint y: 109, distance: 101.1
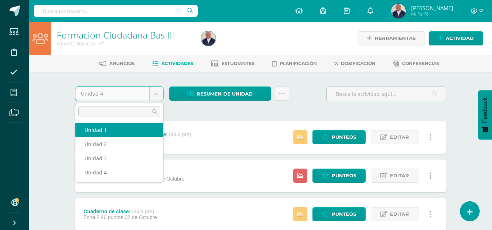
select select "Unidad 1"
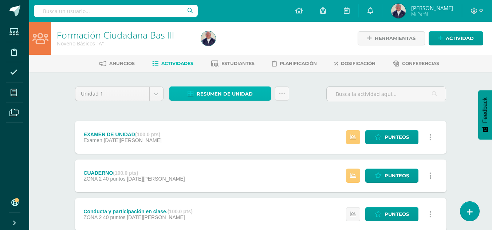
click at [216, 96] on span "Resumen de unidad" at bounding box center [225, 93] width 56 height 13
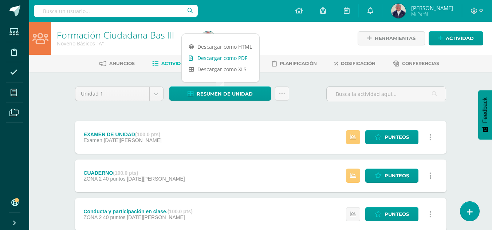
click at [211, 58] on link "Descargar como PDF" at bounding box center [221, 57] width 78 height 11
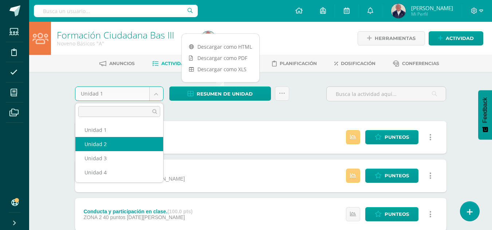
select select "Unidad 2"
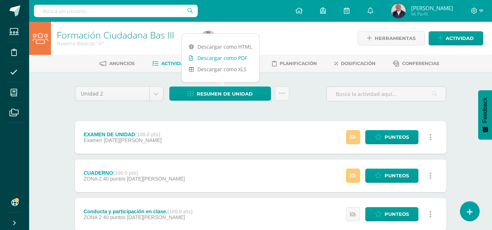
click at [213, 55] on link "Descargar como PDF" at bounding box center [221, 57] width 78 height 11
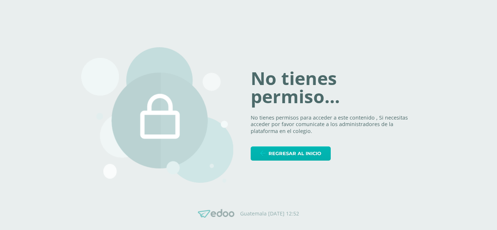
click at [302, 153] on span "Regresar al inicio" at bounding box center [295, 153] width 53 height 13
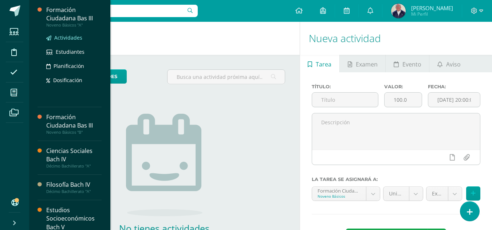
click at [66, 37] on span "Actividades" at bounding box center [68, 37] width 28 height 7
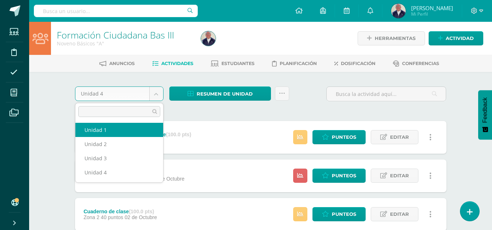
select select "Unidad 1"
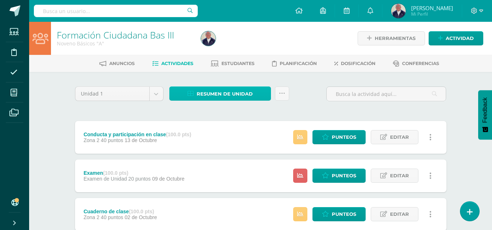
click at [225, 91] on span "Resumen de unidad" at bounding box center [225, 93] width 56 height 13
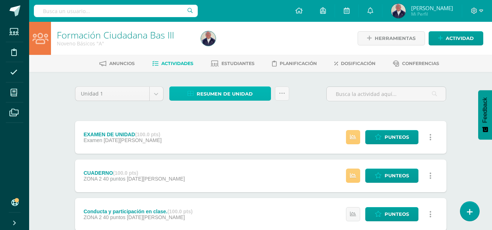
click at [223, 94] on span "Resumen de unidad" at bounding box center [225, 93] width 56 height 13
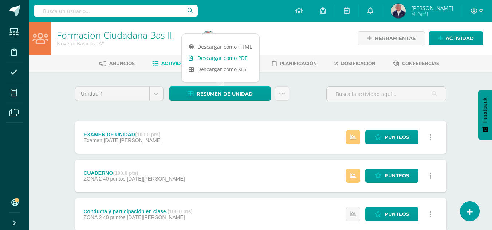
click at [223, 56] on link "Descargar como PDF" at bounding box center [221, 57] width 78 height 11
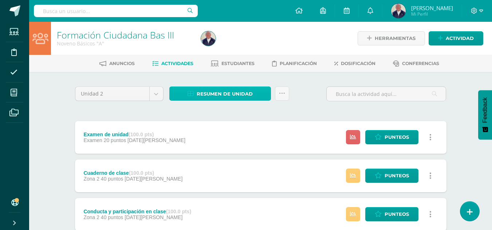
click at [213, 93] on span "Resumen de unidad" at bounding box center [225, 93] width 56 height 13
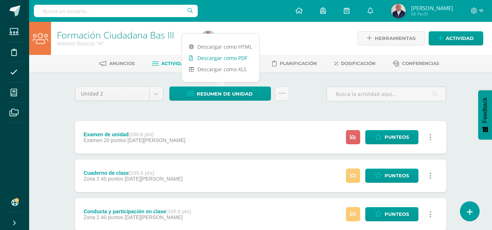
click at [218, 54] on link "Descargar como PDF" at bounding box center [221, 57] width 78 height 11
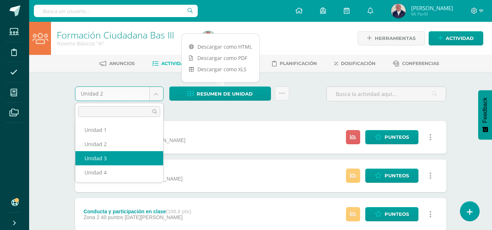
select select "Unidad 3"
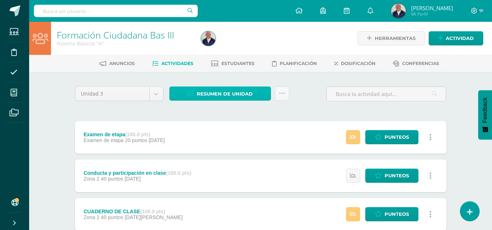
click at [215, 93] on span "Resumen de unidad" at bounding box center [225, 93] width 56 height 13
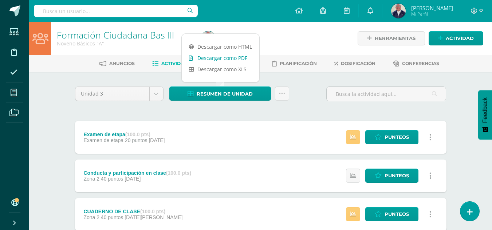
click at [218, 58] on link "Descargar como PDF" at bounding box center [221, 57] width 78 height 11
click at [234, 58] on link "Descargar como PDF" at bounding box center [221, 57] width 78 height 11
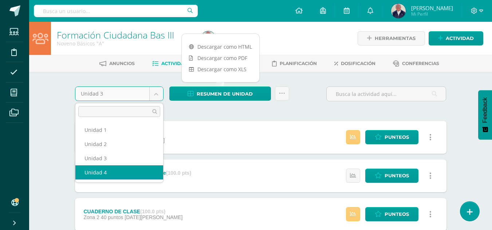
select select "Unidad 4"
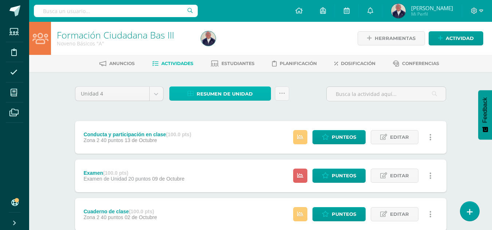
click at [220, 94] on span "Resumen de unidad" at bounding box center [225, 93] width 56 height 13
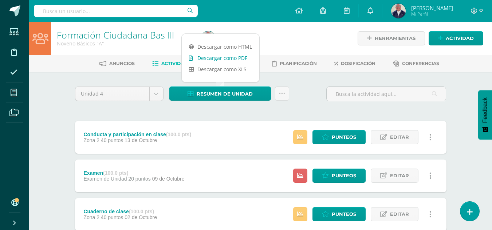
click at [207, 58] on link "Descargar como PDF" at bounding box center [221, 57] width 78 height 11
